Goal: Information Seeking & Learning: Check status

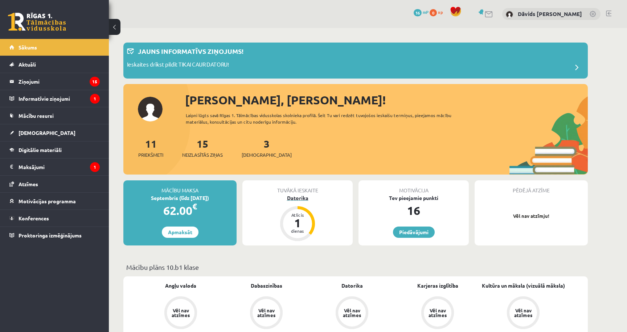
click at [299, 199] on div "Datorika" at bounding box center [298, 198] width 110 height 8
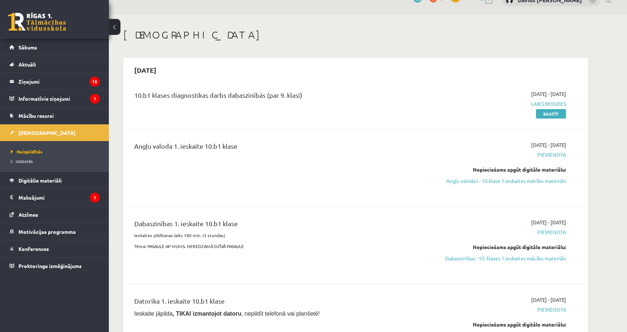
scroll to position [18, 0]
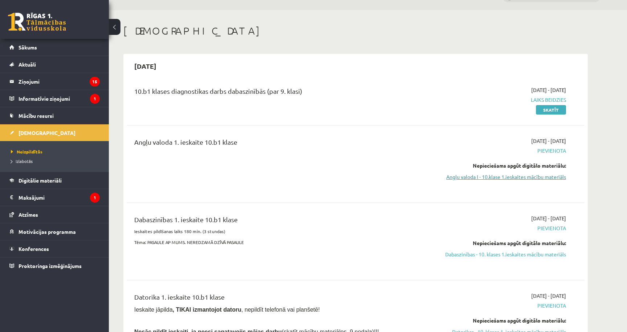
click at [465, 177] on link "Angļu valoda I - 10.klase 1.ieskaites mācību materiāls" at bounding box center [498, 177] width 137 height 8
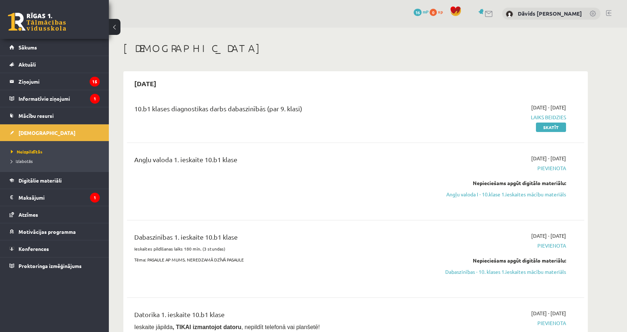
scroll to position [0, 0]
click at [45, 95] on legend "Informatīvie ziņojumi 1" at bounding box center [59, 98] width 81 height 17
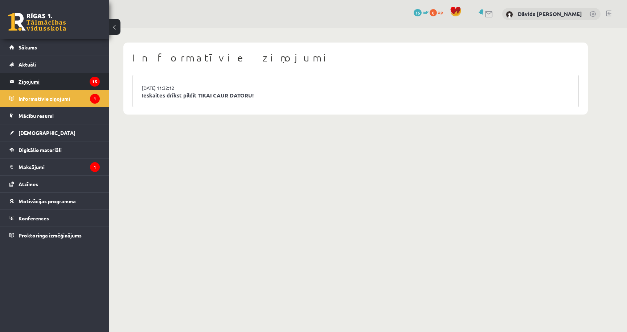
click at [69, 80] on legend "Ziņojumi 15" at bounding box center [59, 81] width 81 height 17
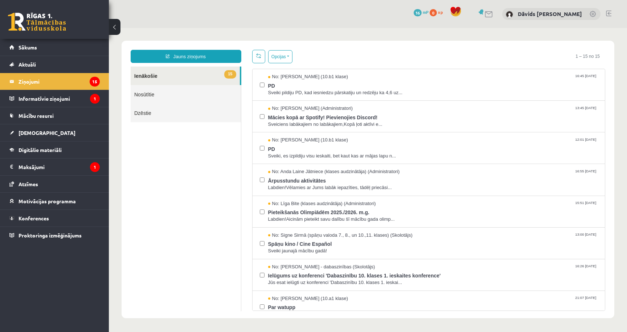
click at [422, 12] on span "16" at bounding box center [418, 12] width 8 height 7
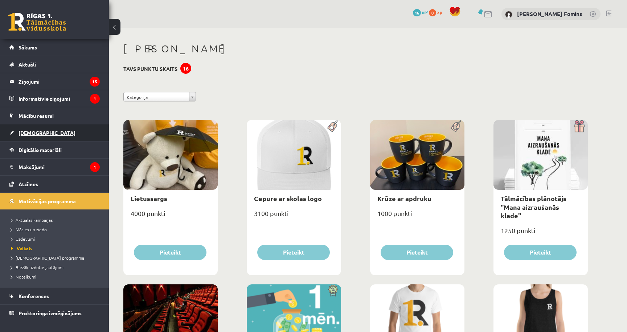
click at [33, 133] on span "[DEMOGRAPHIC_DATA]" at bounding box center [47, 132] width 57 height 7
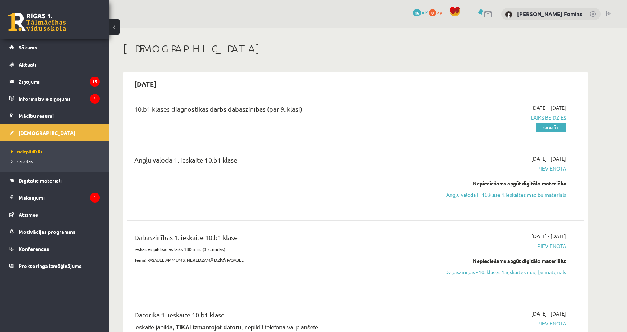
click at [31, 150] on span "Neizpildītās" at bounding box center [27, 152] width 32 height 6
click at [11, 162] on span "Izlabotās" at bounding box center [22, 161] width 22 height 6
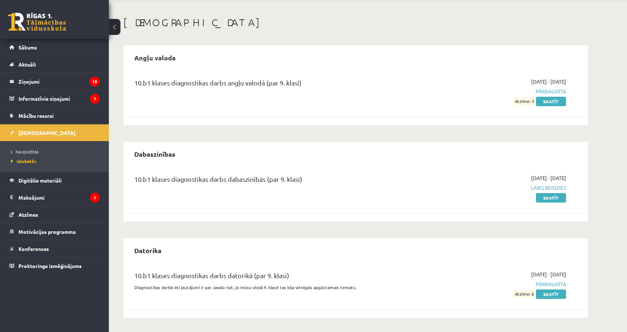
scroll to position [26, 0]
